Goal: Task Accomplishment & Management: Manage account settings

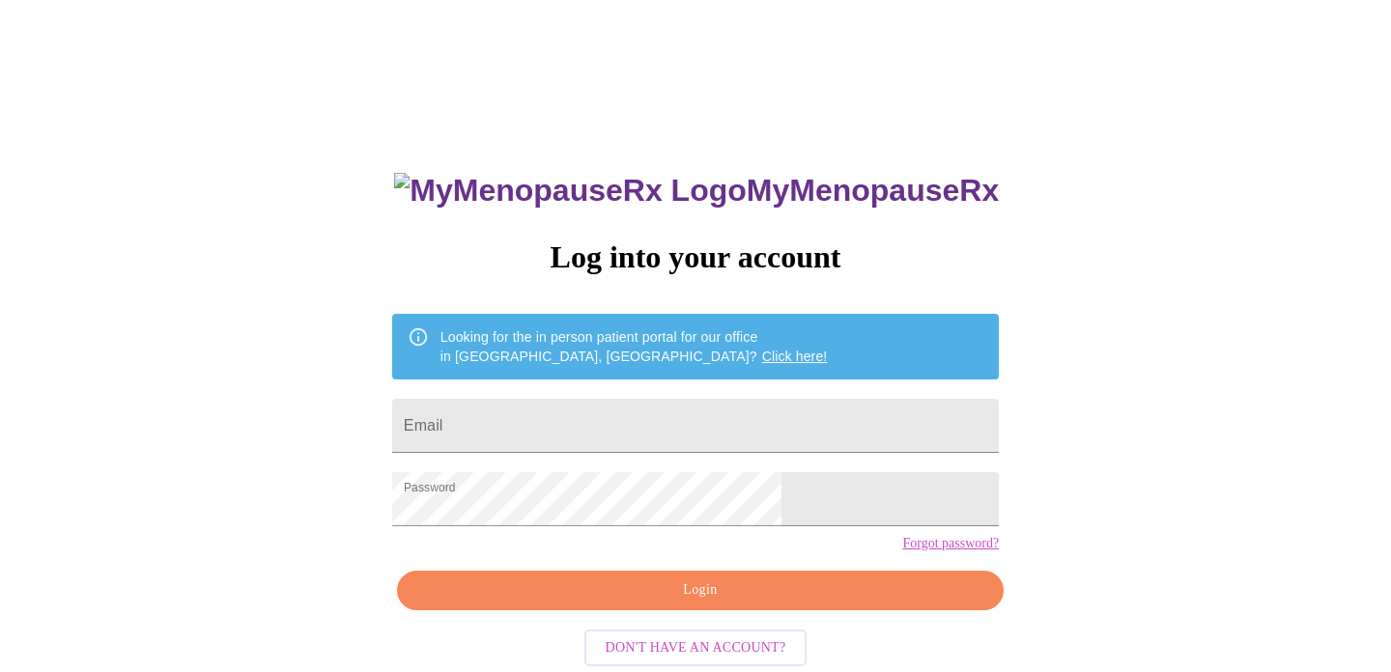
scroll to position [39, 0]
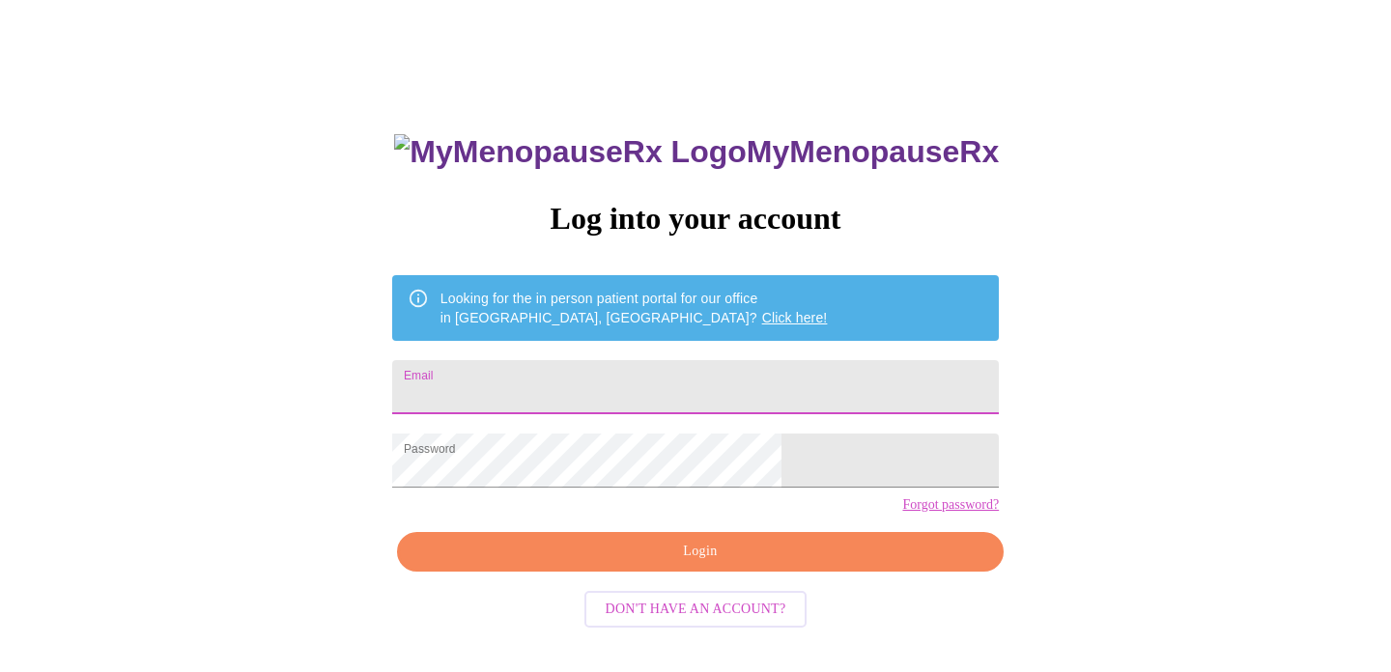
click at [543, 383] on input "Email" at bounding box center [695, 387] width 607 height 54
type input "[EMAIL_ADDRESS][DOMAIN_NAME]"
click at [690, 564] on span "Login" at bounding box center [700, 552] width 562 height 24
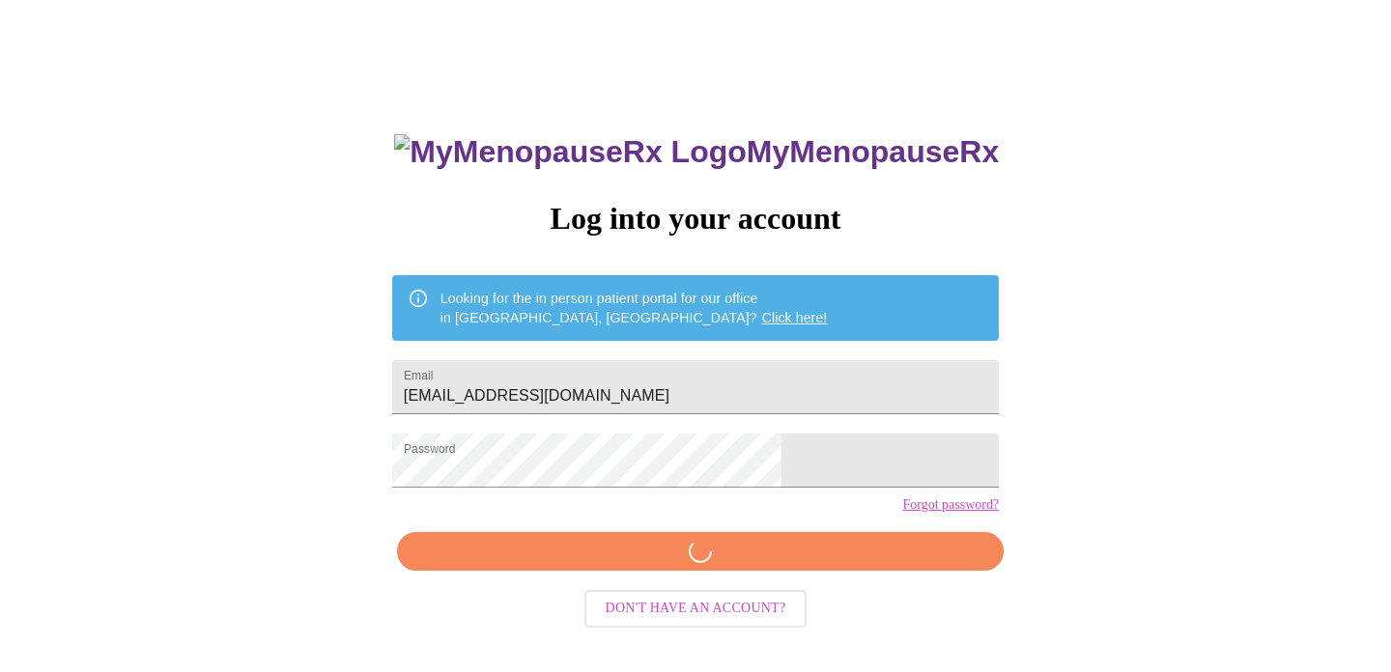
scroll to position [38, 0]
